Goal: Browse casually

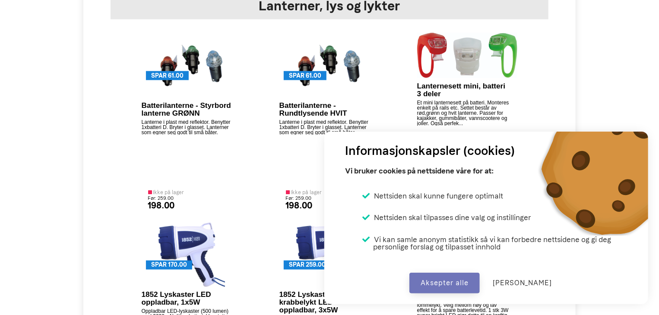
scroll to position [593, 0]
click at [460, 290] on button "Aksepter alle" at bounding box center [444, 283] width 70 height 21
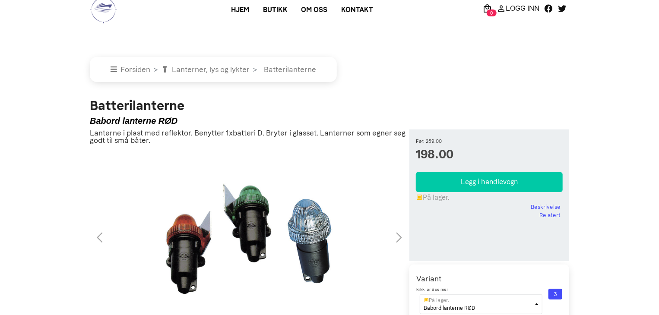
scroll to position [0, 0]
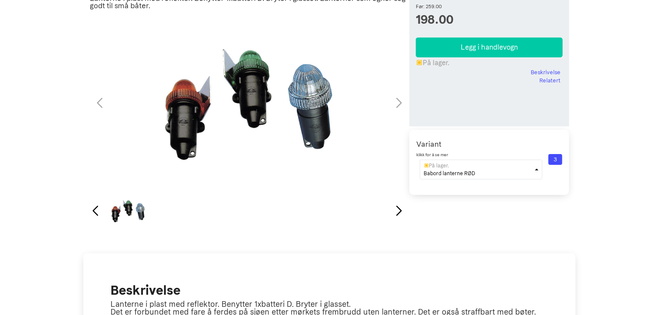
scroll to position [143, 0]
click at [315, 114] on div "1 / 1" at bounding box center [249, 103] width 323 height 174
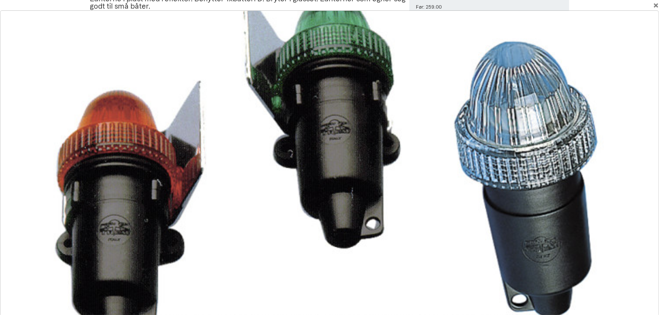
click at [315, 114] on div at bounding box center [329, 168] width 1185 height 566
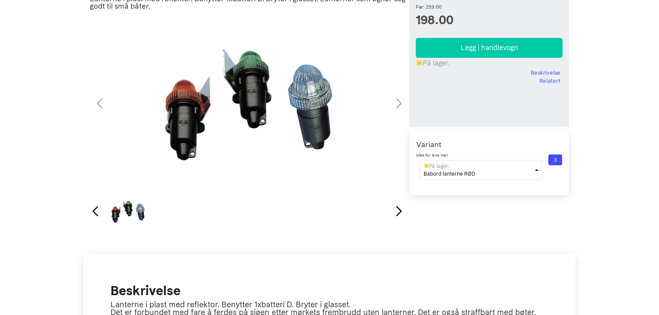
click at [399, 99] on div "1 / 1" at bounding box center [249, 103] width 323 height 174
